Goal: Task Accomplishment & Management: Use online tool/utility

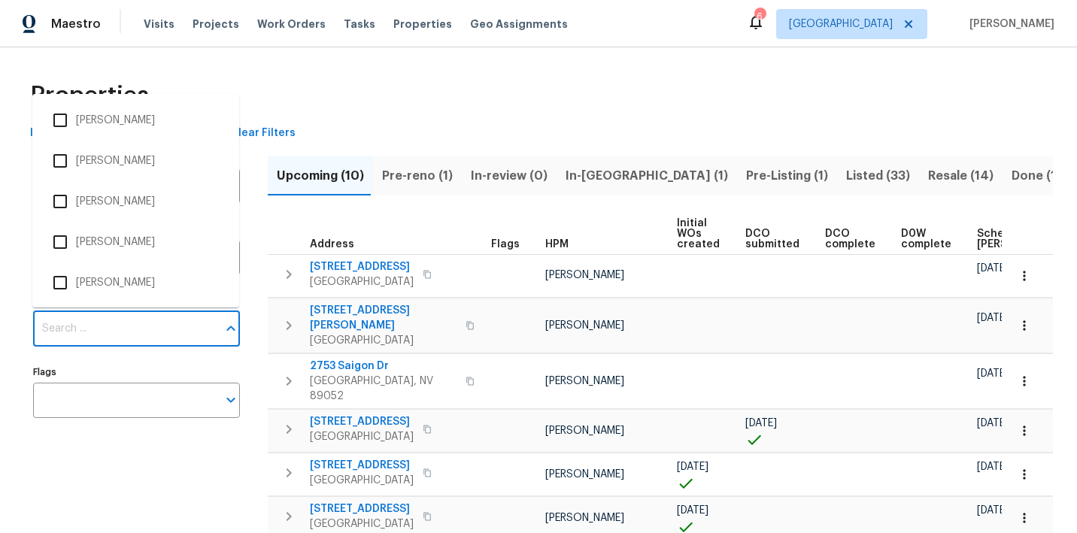
click at [58, 316] on input "Individuals" at bounding box center [125, 328] width 184 height 35
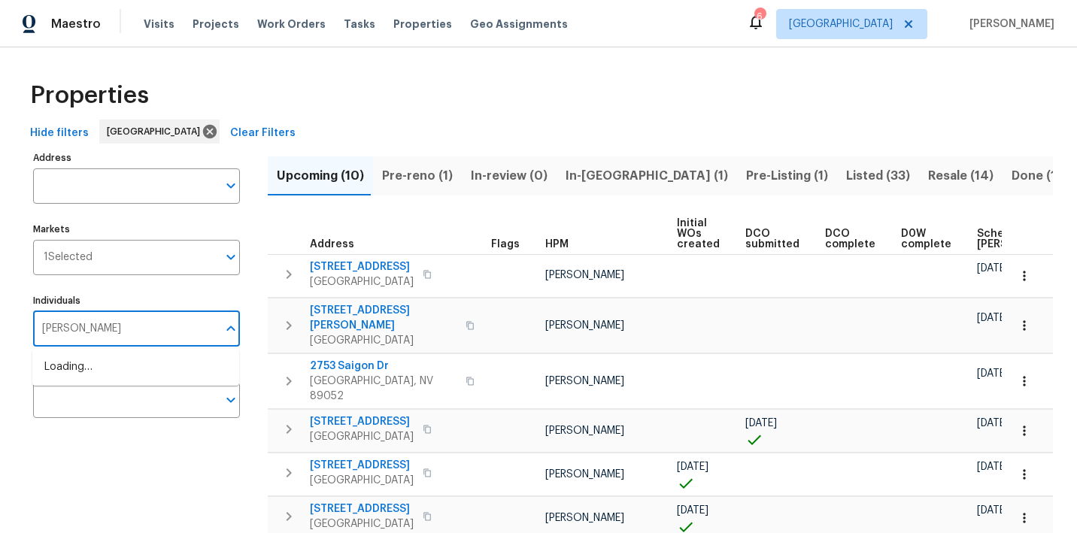
type input "julian"
click at [62, 375] on input "checkbox" at bounding box center [60, 375] width 32 height 32
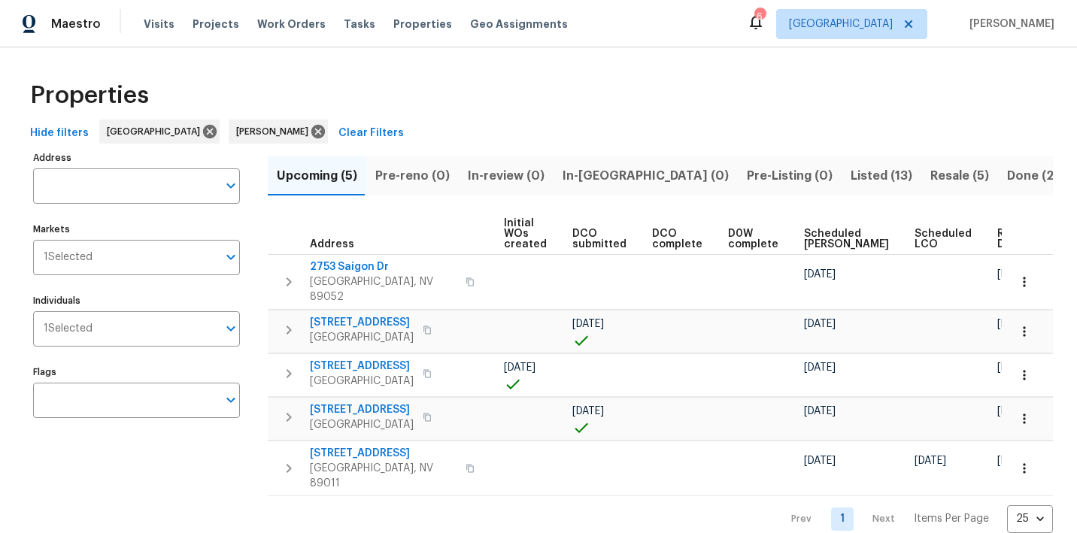
scroll to position [0, 172]
click at [998, 235] on span "Ready Date" at bounding box center [1014, 239] width 33 height 21
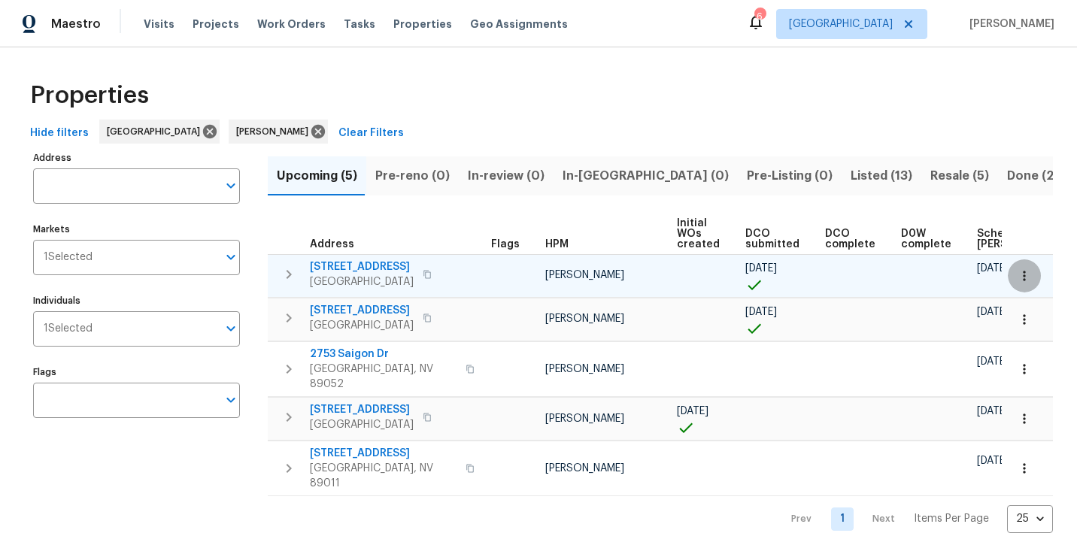
click at [1022, 279] on icon "button" at bounding box center [1023, 275] width 15 height 15
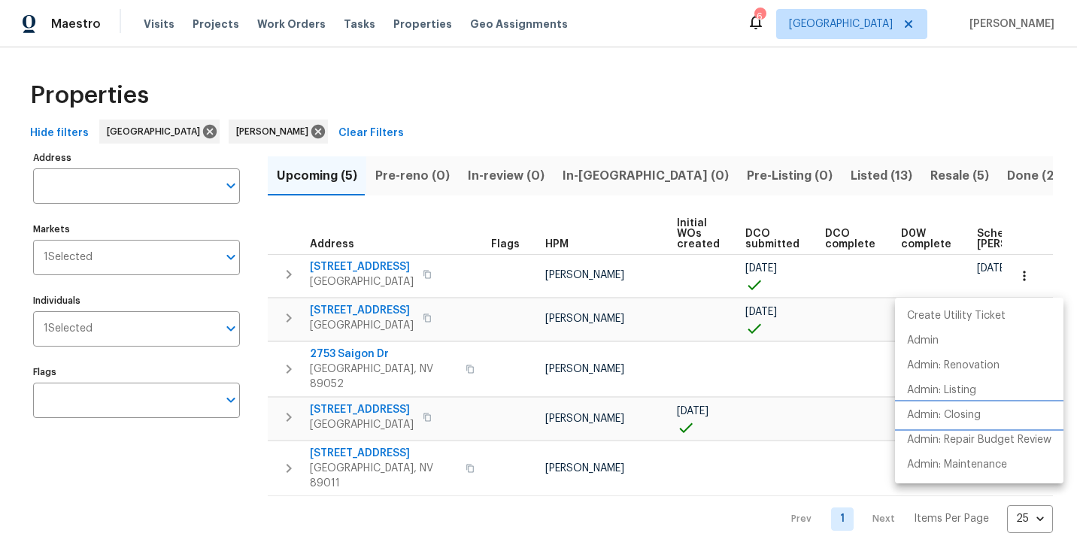
click at [954, 416] on p "Admin: Closing" at bounding box center [944, 415] width 74 height 16
click at [444, 149] on div at bounding box center [538, 266] width 1077 height 533
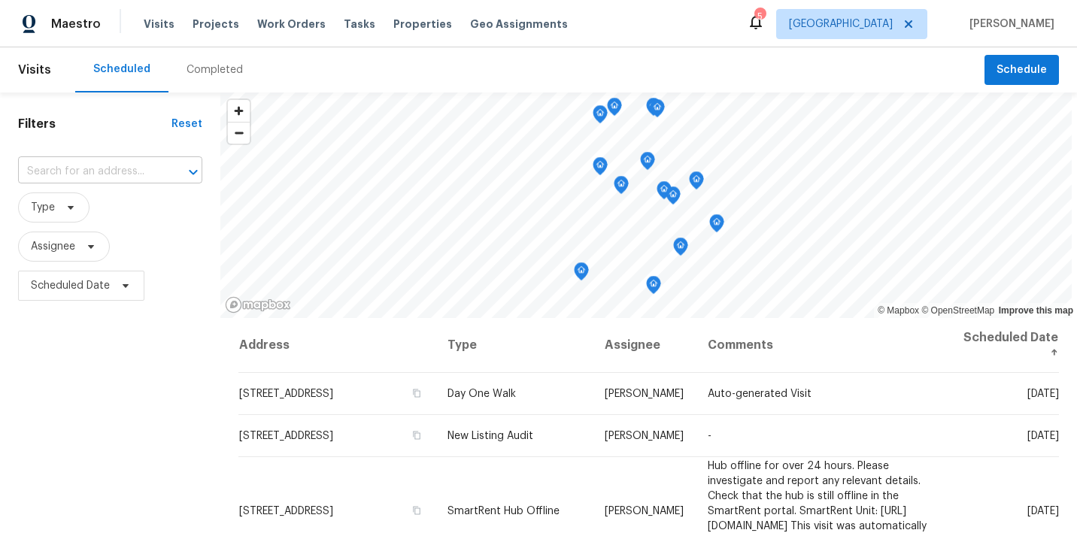
click at [87, 168] on input "text" at bounding box center [89, 171] width 142 height 23
type input "9509 d"
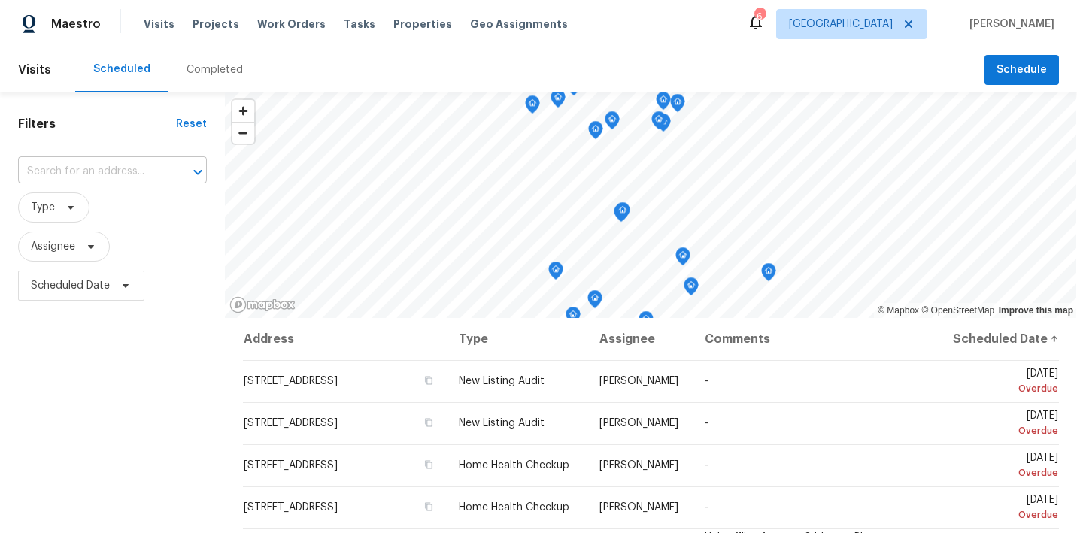
click at [104, 162] on input "text" at bounding box center [91, 171] width 147 height 23
type input "9"
type input "delivery"
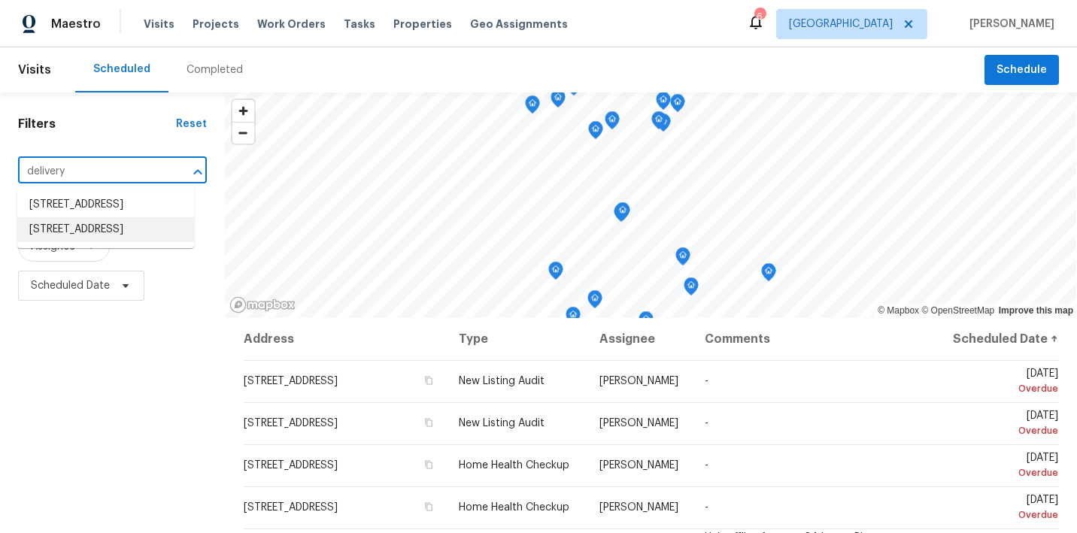
click at [90, 242] on li "9505 Delivery Ave, Las Vegas, NV 89148" at bounding box center [105, 229] width 177 height 25
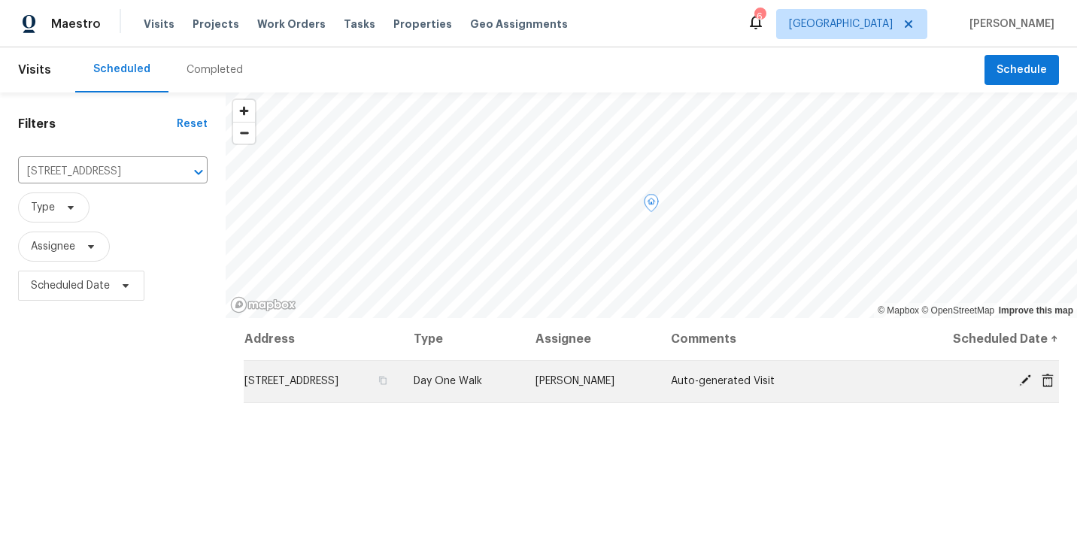
click at [1028, 379] on icon at bounding box center [1024, 380] width 12 height 12
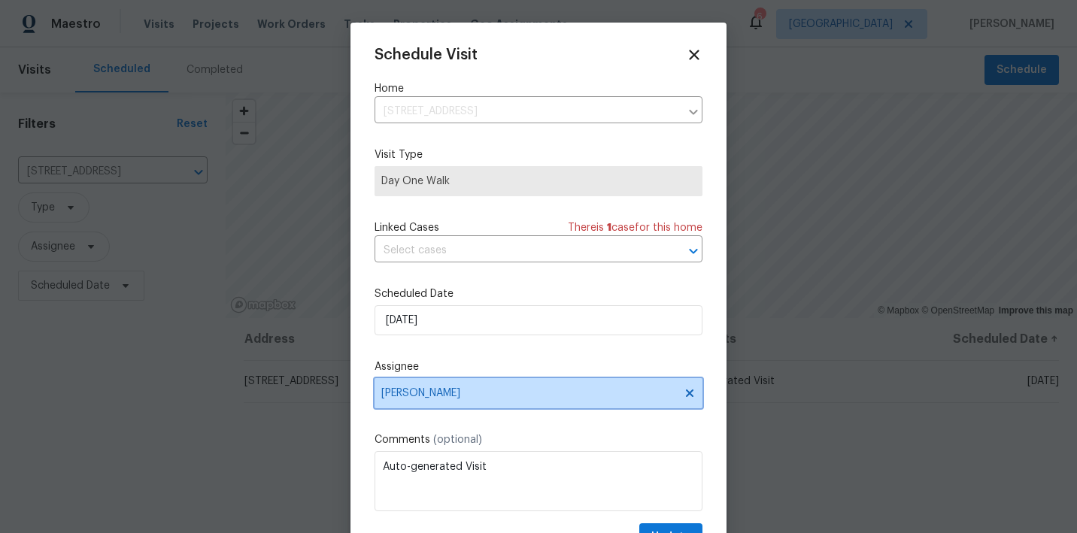
click at [684, 389] on icon at bounding box center [689, 393] width 12 height 12
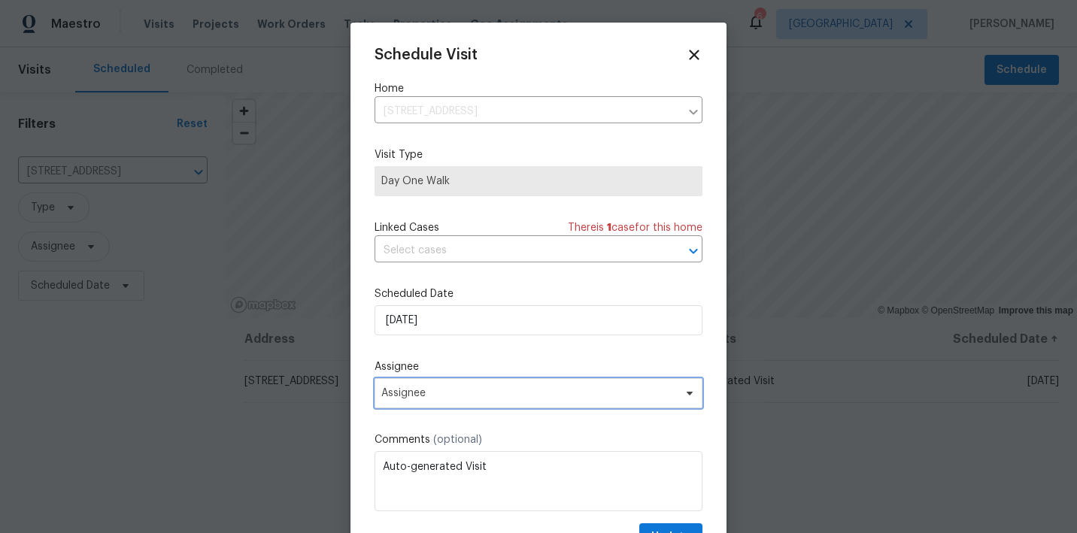
click at [667, 391] on span "Assignee" at bounding box center [528, 393] width 295 height 12
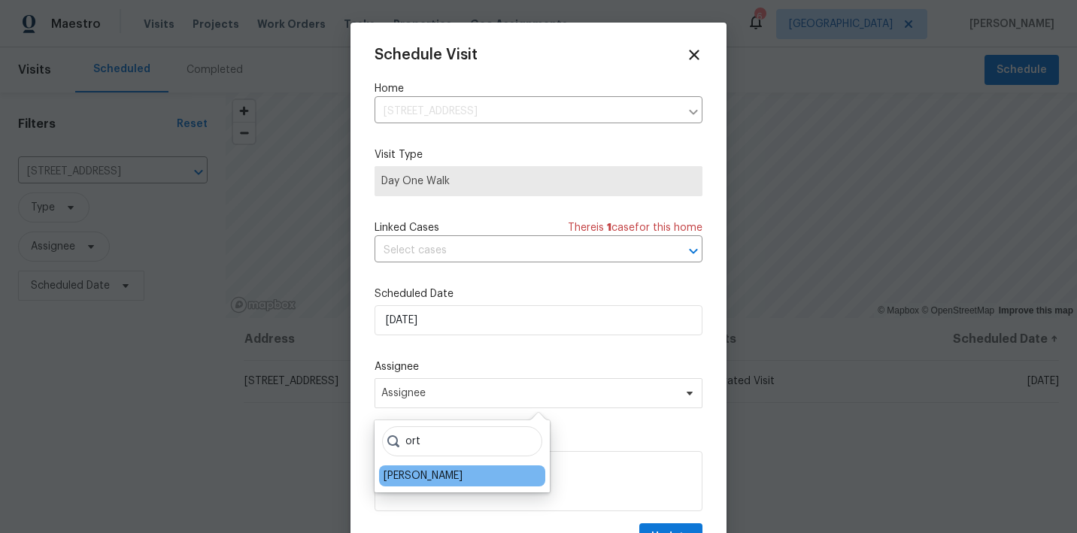
type input "ort"
click at [417, 472] on div "[PERSON_NAME]" at bounding box center [422, 475] width 79 height 15
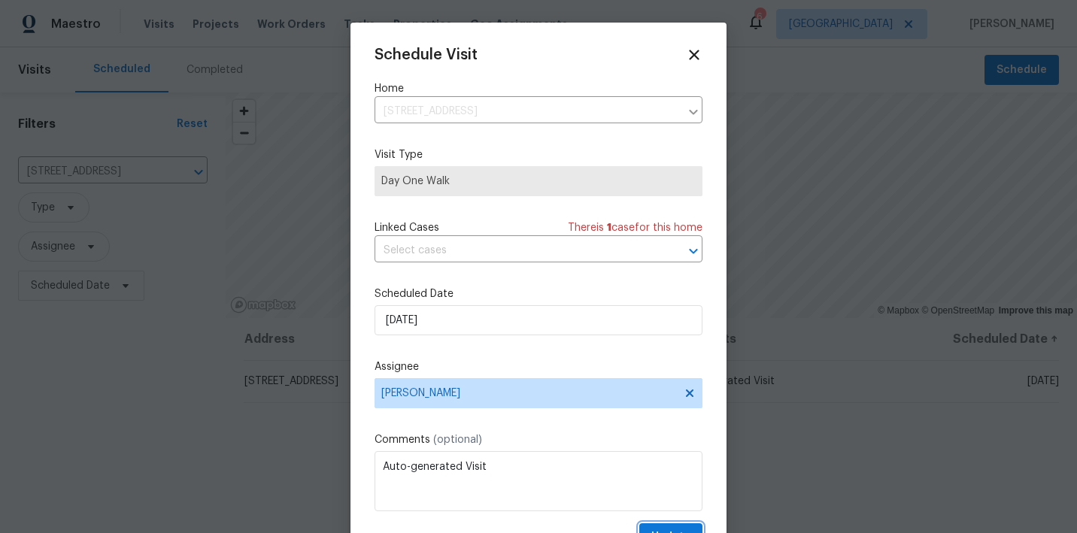
click at [656, 526] on button "Update" at bounding box center [670, 537] width 63 height 28
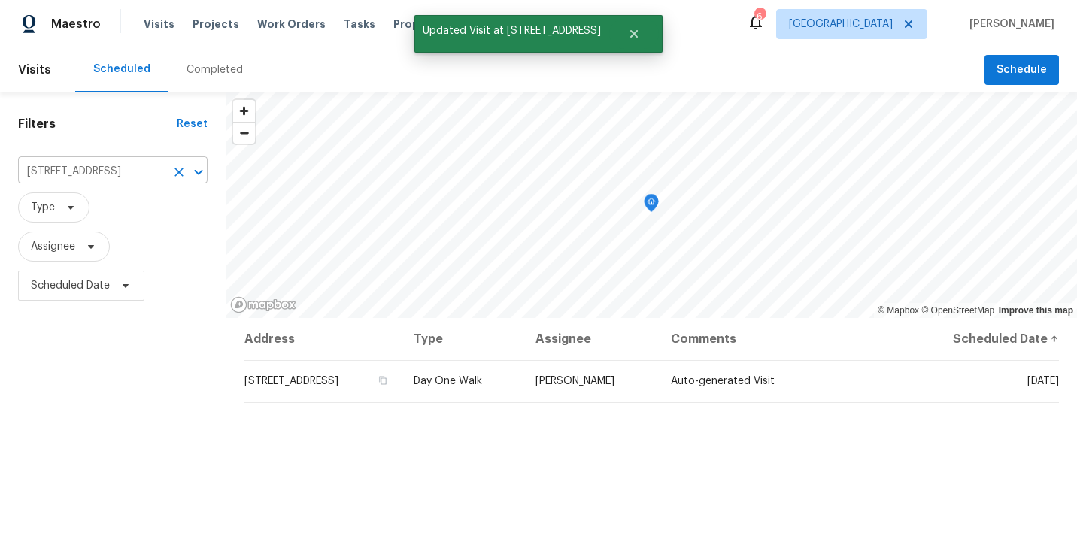
click at [181, 173] on icon "Clear" at bounding box center [178, 172] width 15 height 15
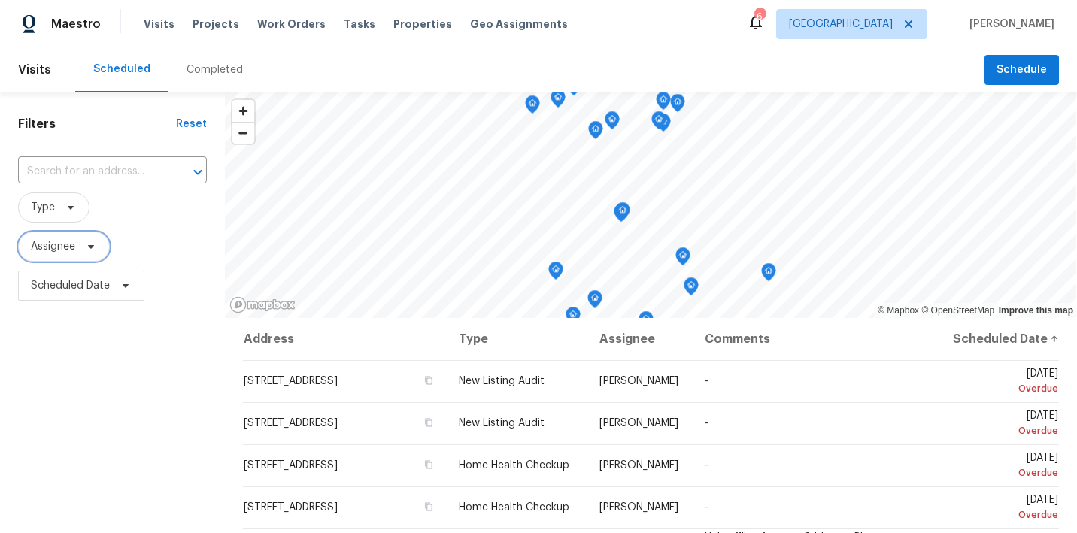
click at [68, 244] on span "Assignee" at bounding box center [53, 246] width 44 height 15
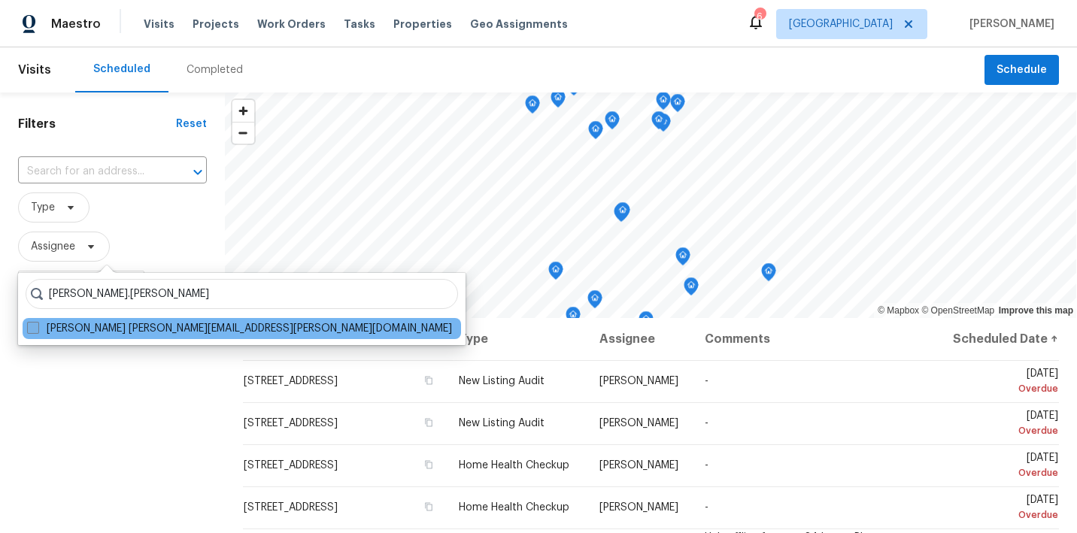
type input "Nicholas.holderbaum"
click at [34, 329] on span at bounding box center [33, 328] width 12 height 12
click at [34, 329] on input "Nicholas Holderbaum nicholas.holderbaum@opendoor.com" at bounding box center [32, 326] width 10 height 10
checkbox input "true"
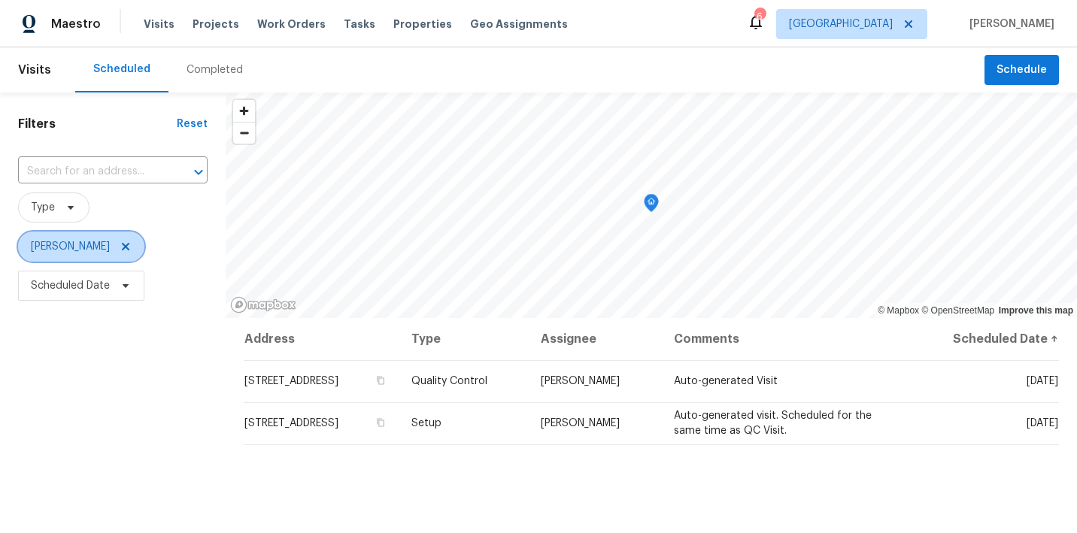
click at [129, 246] on icon at bounding box center [126, 247] width 8 height 8
